Goal: Information Seeking & Learning: Learn about a topic

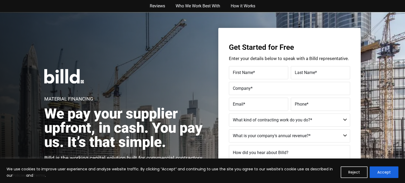
click at [219, 65] on div "Get Started for Free Enter your details below to speak with a Billd representat…" at bounding box center [289, 134] width 142 height 212
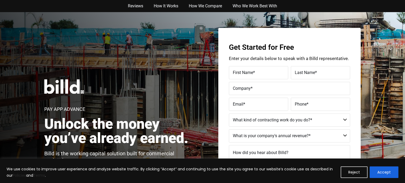
click at [183, 72] on div "Pay App Advance Unlock the money you’ve already earned. Billd is the working ca…" at bounding box center [202, 133] width 405 height 243
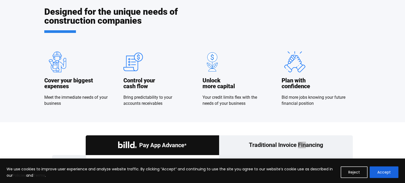
scroll to position [444, 0]
